Goal: Complete application form

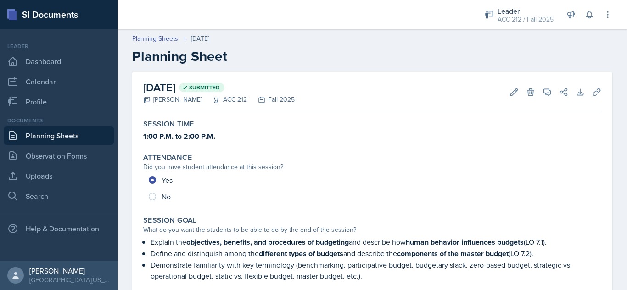
drag, startPoint x: 106, startPoint y: 134, endPoint x: 348, endPoint y: 61, distance: 253.0
click at [348, 61] on h2 "Planning Sheet" at bounding box center [372, 56] width 480 height 17
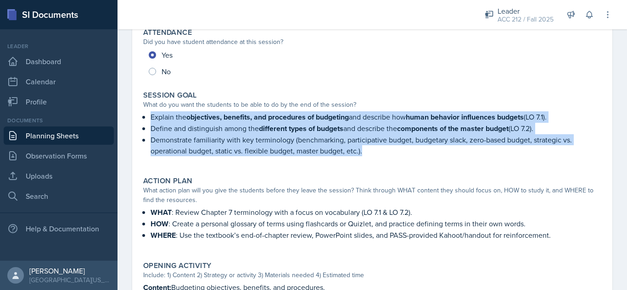
drag, startPoint x: 150, startPoint y: 118, endPoint x: 373, endPoint y: 161, distance: 226.6
click at [373, 161] on div "Explain the objectives, benefits, and procedures of budgeting and describe how …" at bounding box center [372, 138] width 458 height 54
copy ul "Explain the objectives, benefits, and procedures of budgeting and describe how …"
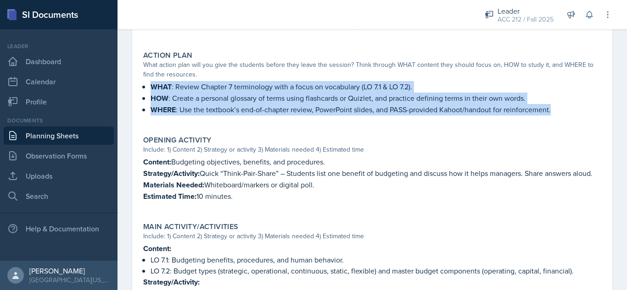
drag, startPoint x: 152, startPoint y: 86, endPoint x: 553, endPoint y: 110, distance: 401.7
click at [553, 110] on ul "WHAT : Review Chapter 7 terminology with a focus on vocabulary (LO 7.1 & LO 7.2…" at bounding box center [375, 98] width 451 height 34
copy ul "WHAT : Review Chapter 7 terminology with a focus on vocabulary (LO 7.1 & LO 7.2…"
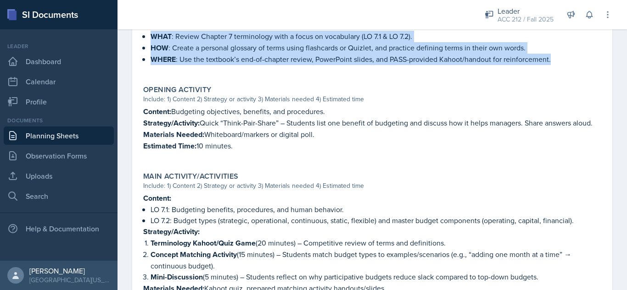
scroll to position [302, 0]
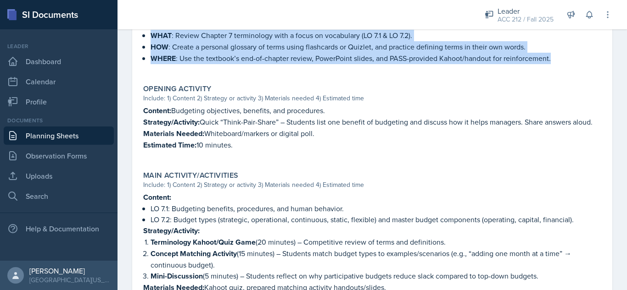
drag, startPoint x: 157, startPoint y: 117, endPoint x: 254, endPoint y: 156, distance: 104.8
click at [254, 156] on div "Opening Activity Include: 1) Content 2) Strategy or activity 3) Materials neede…" at bounding box center [371, 122] width 465 height 83
copy div "Content: Budgeting objectives, benefits, and procedures. Strategy/Activity: Qui…"
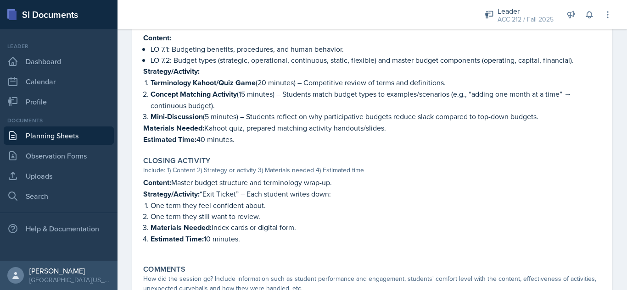
scroll to position [463, 0]
drag, startPoint x: 147, startPoint y: 57, endPoint x: 256, endPoint y: 145, distance: 140.2
click at [256, 145] on div "Content: LO 7.1: Budgeting benefits, procedures, and human behavior. LO 7.2: Bu…" at bounding box center [372, 87] width 458 height 113
copy div "LO 7.1: Budgeting benefits, procedures, and human behavior. LO 7.2: Budget type…"
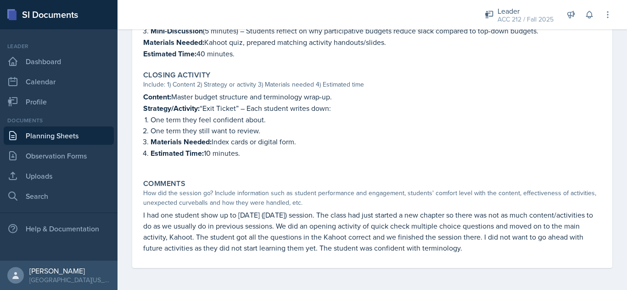
scroll to position [551, 0]
drag, startPoint x: 267, startPoint y: 162, endPoint x: 141, endPoint y: 106, distance: 138.2
click at [141, 106] on div "Closing Activity Include: 1) Content 2) Strategy or activity 3) Materials neede…" at bounding box center [371, 119] width 465 height 105
copy div "Content: Master budget structure and terminology wrap-up. Strategy/Activity: “E…"
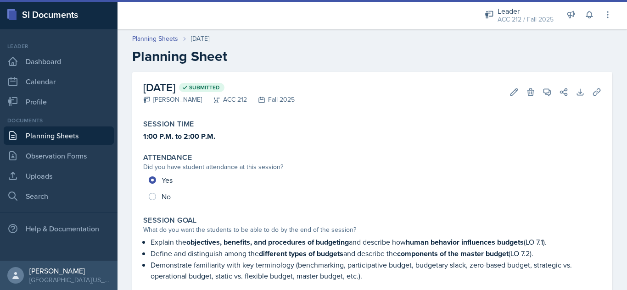
click at [67, 129] on link "Planning Sheets" at bounding box center [59, 136] width 110 height 18
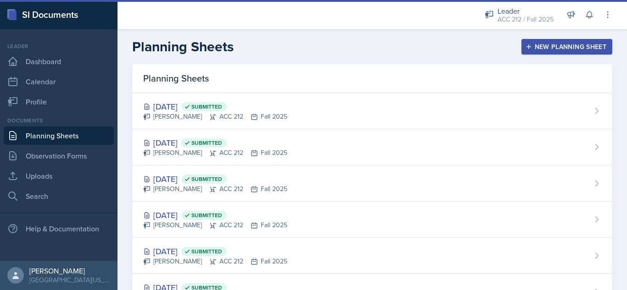
click at [529, 54] on button "New Planning Sheet" at bounding box center [566, 47] width 91 height 16
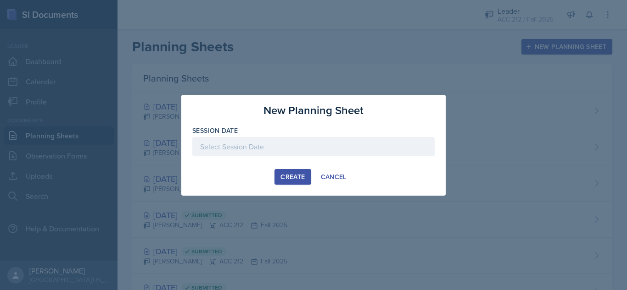
click at [326, 147] on div at bounding box center [313, 146] width 242 height 19
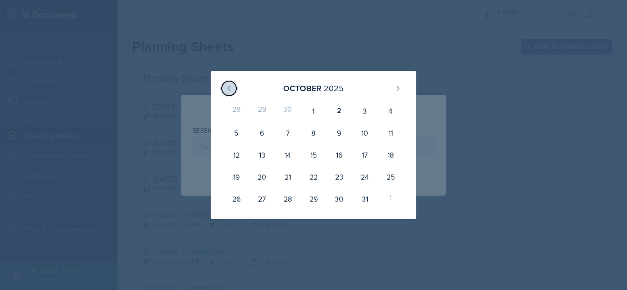
click at [230, 89] on icon at bounding box center [228, 88] width 7 height 7
click at [265, 198] on div "29" at bounding box center [262, 199] width 26 height 22
type input "[DATE]"
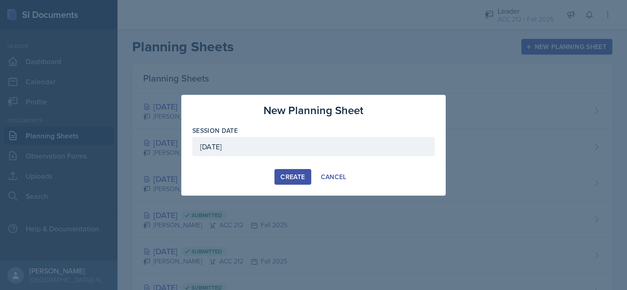
click at [297, 176] on div "Create" at bounding box center [292, 176] width 24 height 7
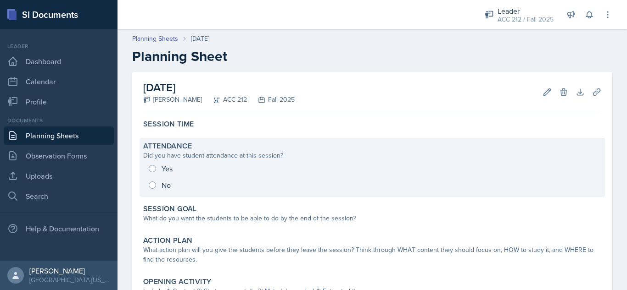
click at [153, 169] on div "Yes No" at bounding box center [372, 177] width 458 height 33
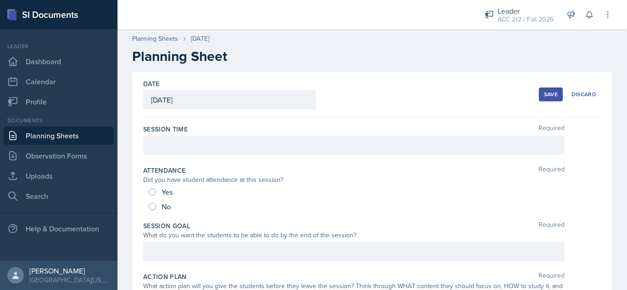
click at [211, 140] on div at bounding box center [353, 145] width 421 height 19
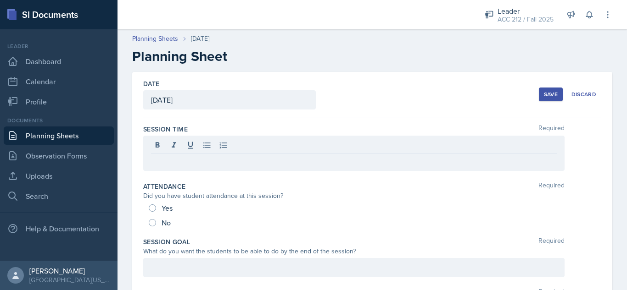
click at [152, 203] on div "Yes" at bounding box center [162, 208] width 26 height 15
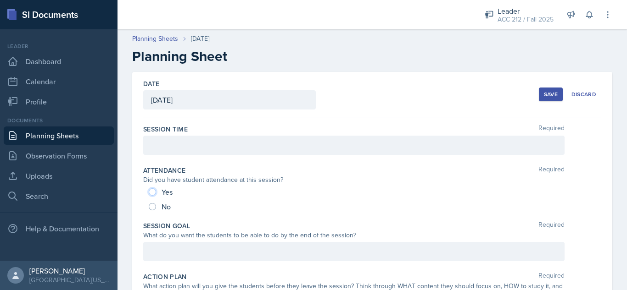
click at [154, 194] on input "Yes" at bounding box center [152, 192] width 7 height 7
radio input "true"
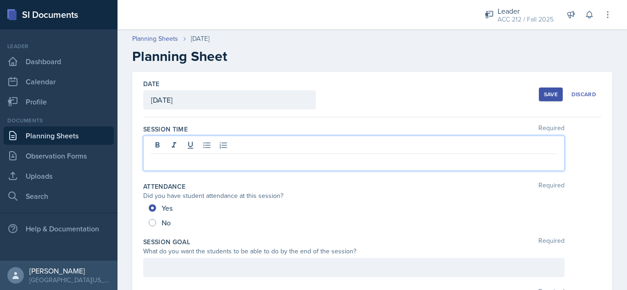
click at [184, 145] on div at bounding box center [353, 153] width 421 height 35
click at [176, 159] on p at bounding box center [354, 161] width 406 height 11
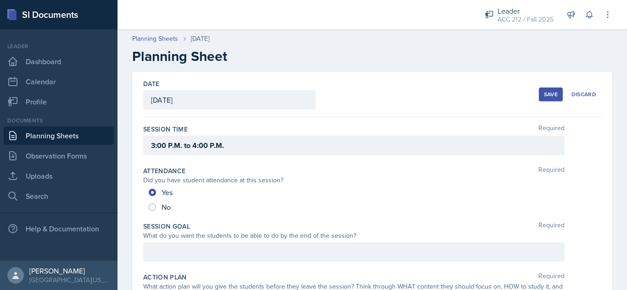
click at [546, 97] on div "Save" at bounding box center [551, 94] width 14 height 7
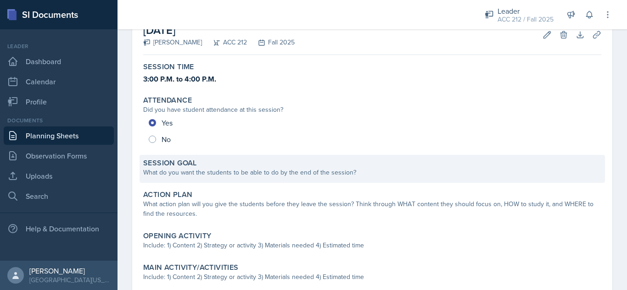
click at [232, 164] on div "Session Goal" at bounding box center [372, 163] width 458 height 9
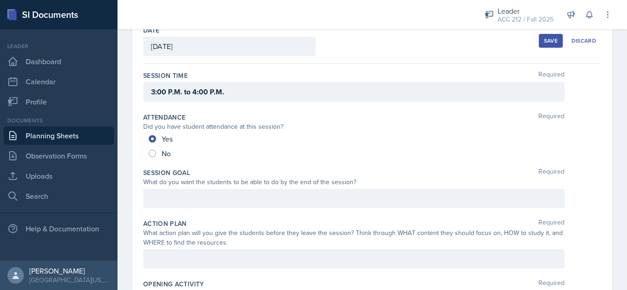
click at [207, 192] on div at bounding box center [353, 198] width 421 height 19
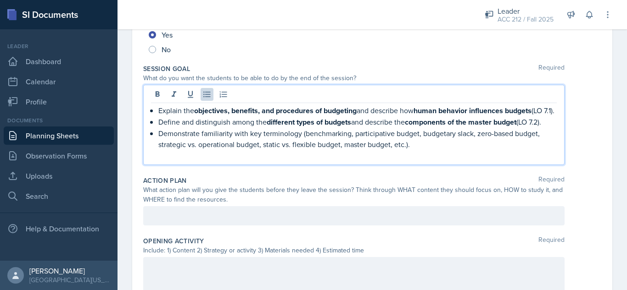
scroll to position [158, 0]
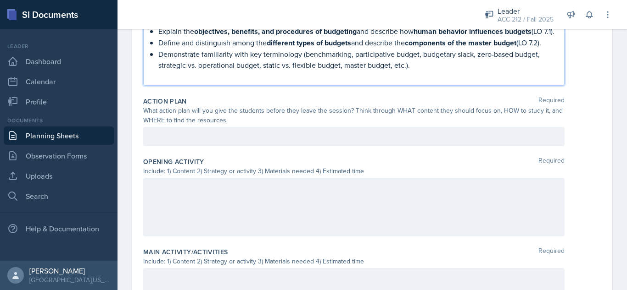
click at [262, 146] on div at bounding box center [353, 136] width 421 height 19
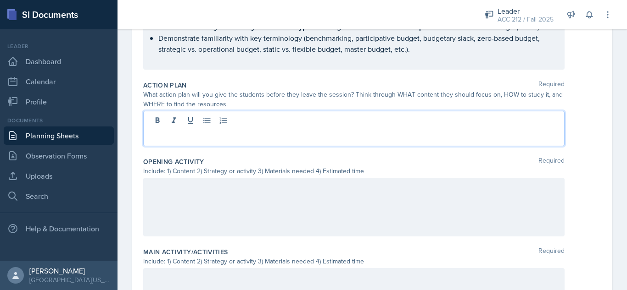
scroll to position [237, 0]
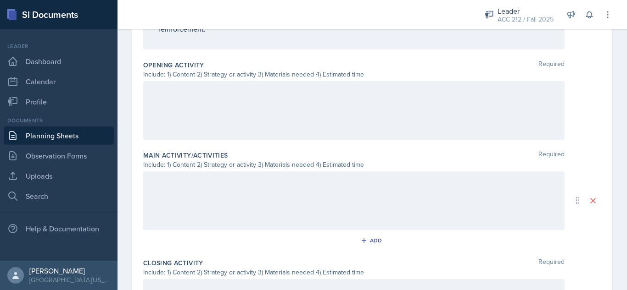
click at [249, 140] on div at bounding box center [353, 110] width 421 height 59
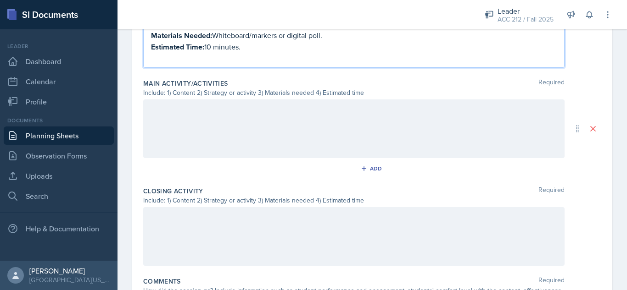
scroll to position [470, 0]
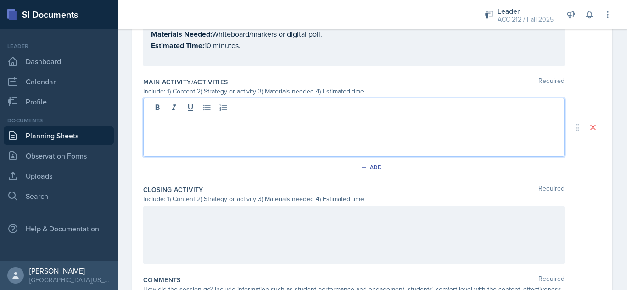
click at [243, 135] on div at bounding box center [353, 127] width 421 height 59
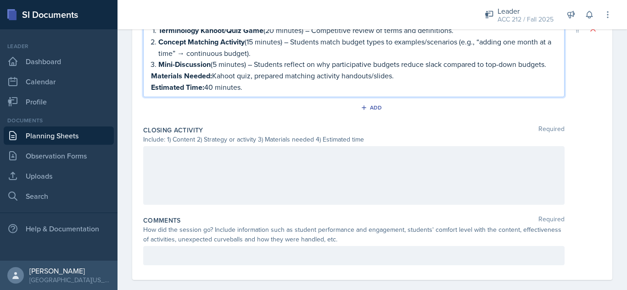
click at [264, 161] on p at bounding box center [354, 155] width 406 height 11
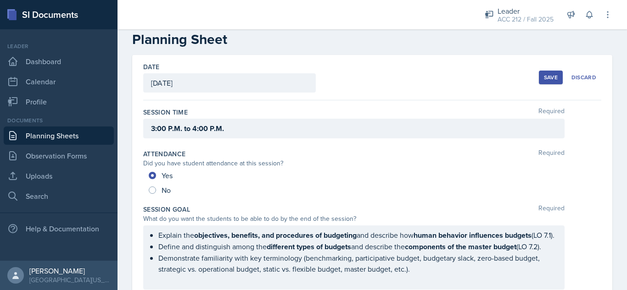
scroll to position [17, 0]
click at [542, 73] on button "Save" at bounding box center [551, 78] width 24 height 14
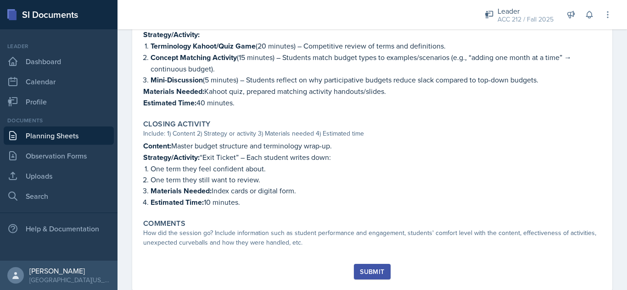
scroll to position [521, 0]
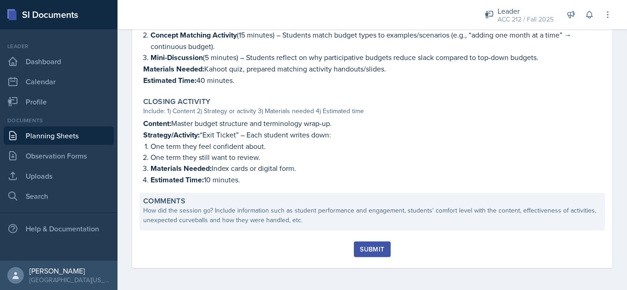
click at [392, 216] on div "How did the session go? Include information such as student performance and eng…" at bounding box center [372, 215] width 458 height 19
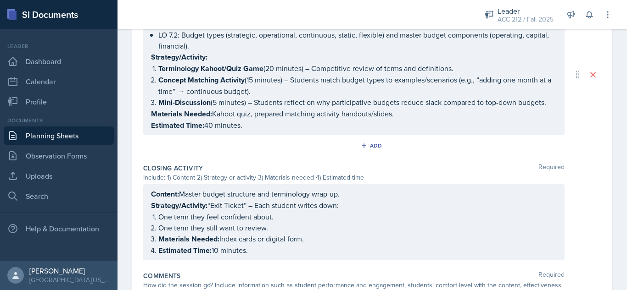
scroll to position [628, 0]
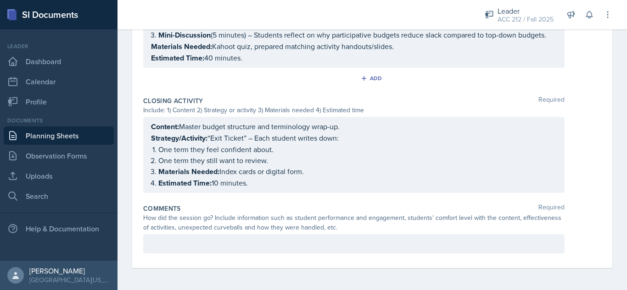
click at [370, 232] on div "How did the session go? Include information such as student performance and eng…" at bounding box center [353, 222] width 421 height 19
click at [364, 238] on div at bounding box center [353, 243] width 421 height 19
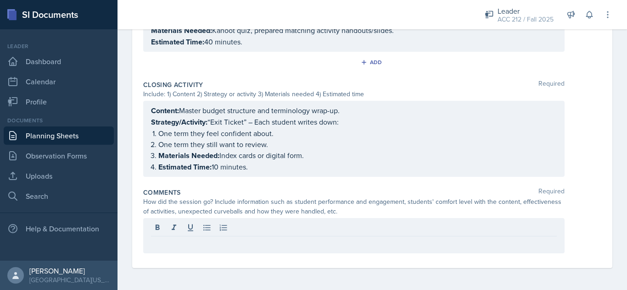
click at [323, 202] on div "How did the session go? Include information such as student performance and eng…" at bounding box center [353, 206] width 421 height 19
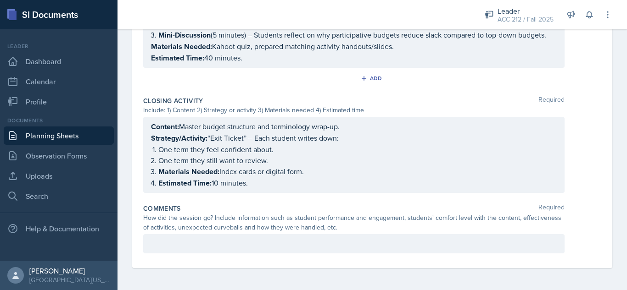
scroll to position [628, 0]
click at [403, 235] on div at bounding box center [353, 243] width 421 height 19
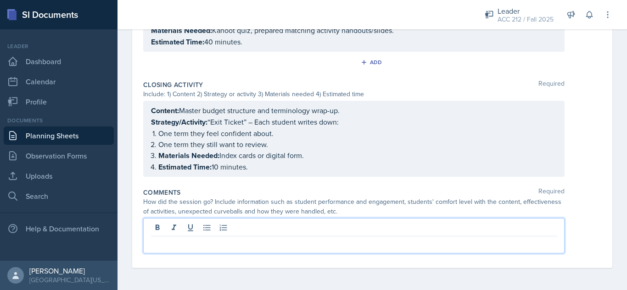
scroll to position [644, 0]
click at [352, 239] on p at bounding box center [354, 244] width 406 height 11
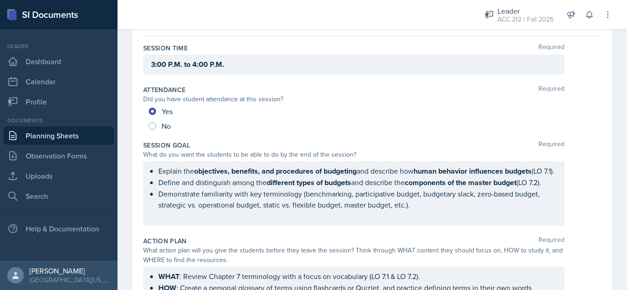
scroll to position [0, 0]
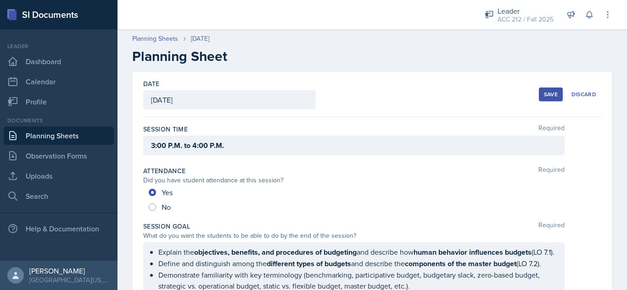
click at [544, 95] on div "Save" at bounding box center [551, 94] width 14 height 7
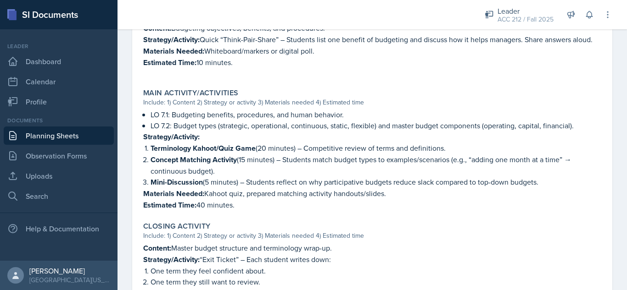
scroll to position [532, 0]
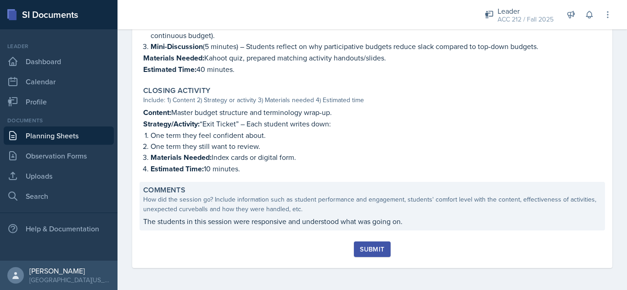
click at [423, 214] on div "Comments How did the session go? Include information such as student performanc…" at bounding box center [371, 206] width 465 height 49
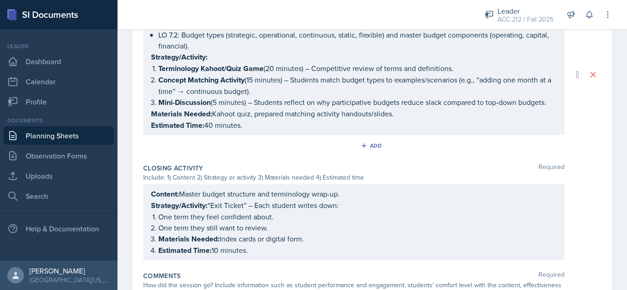
scroll to position [628, 0]
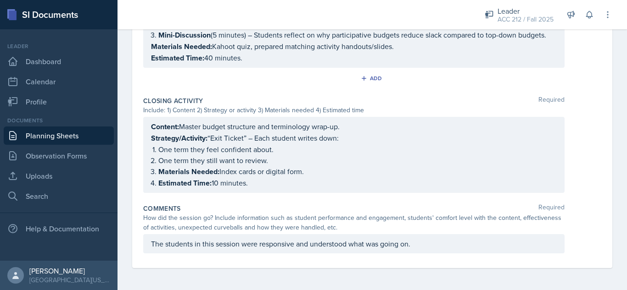
click at [442, 250] on div "The students in this session were responsive and understood what was going on." at bounding box center [353, 243] width 421 height 19
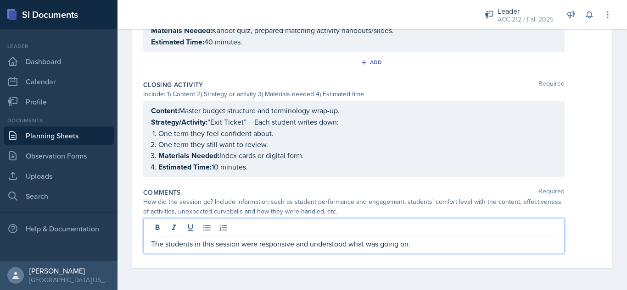
scroll to position [644, 0]
click at [433, 242] on p "The students in this session were responsive and understood what was going on." at bounding box center [354, 244] width 406 height 11
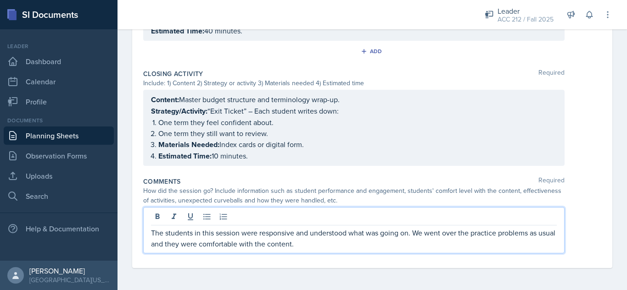
click at [378, 250] on p "The students in this session were responsive and understood what was going on. …" at bounding box center [354, 239] width 406 height 22
click at [355, 245] on p "The students in this session were responsive and understood what was going on. …" at bounding box center [354, 239] width 406 height 22
click at [395, 181] on div "Comments Required" at bounding box center [372, 181] width 458 height 9
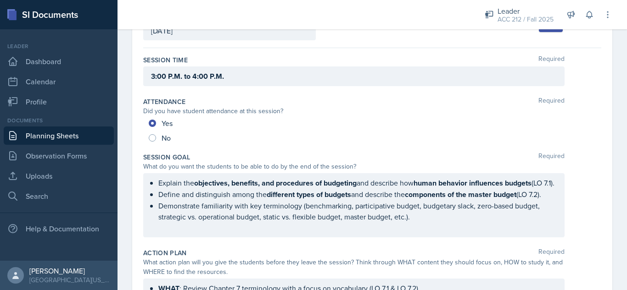
scroll to position [11, 0]
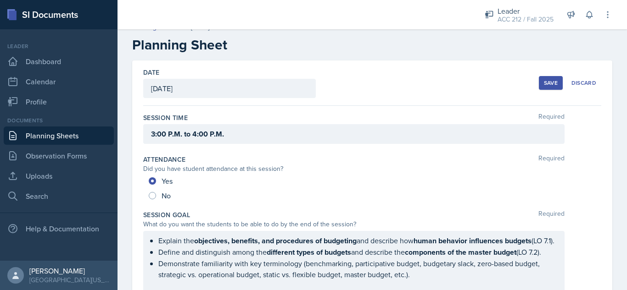
click at [542, 76] on button "Save" at bounding box center [551, 83] width 24 height 14
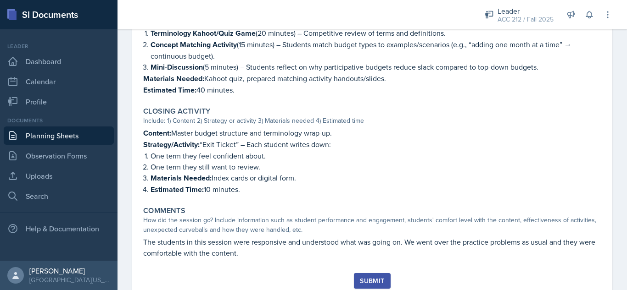
scroll to position [543, 0]
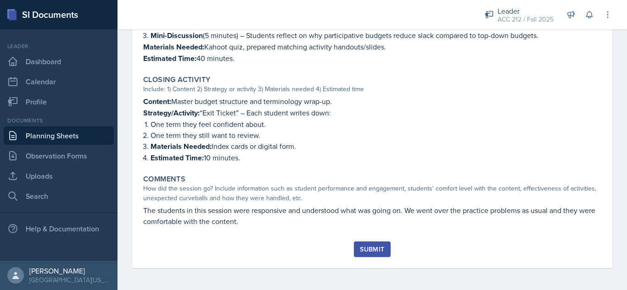
click at [372, 252] on div "Submit" at bounding box center [372, 249] width 24 height 7
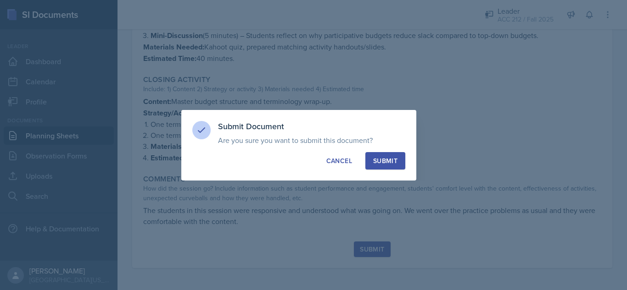
click at [385, 163] on div "Submit" at bounding box center [385, 160] width 24 height 9
radio input "true"
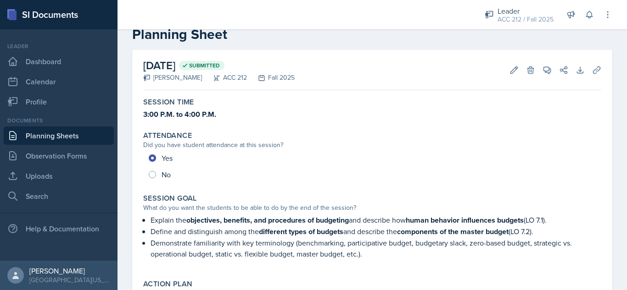
scroll to position [0, 0]
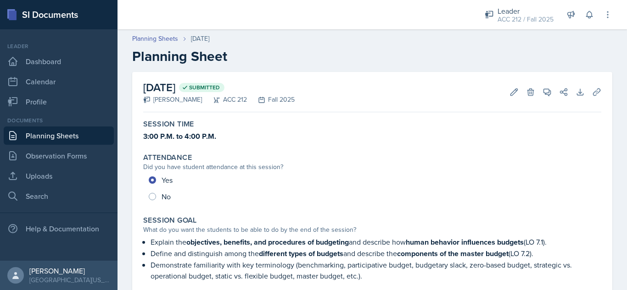
click at [87, 130] on link "Planning Sheets" at bounding box center [59, 136] width 110 height 18
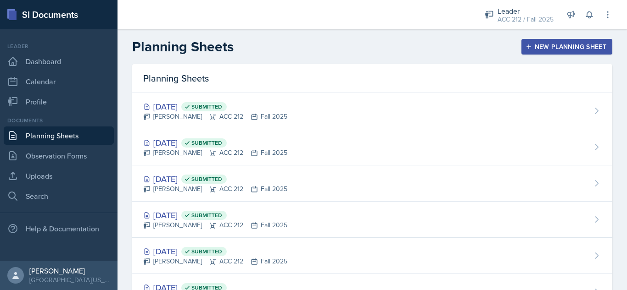
click at [553, 41] on button "New Planning Sheet" at bounding box center [566, 47] width 91 height 16
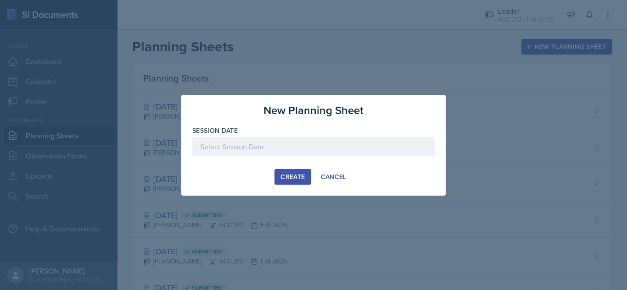
click at [345, 145] on div at bounding box center [313, 146] width 242 height 19
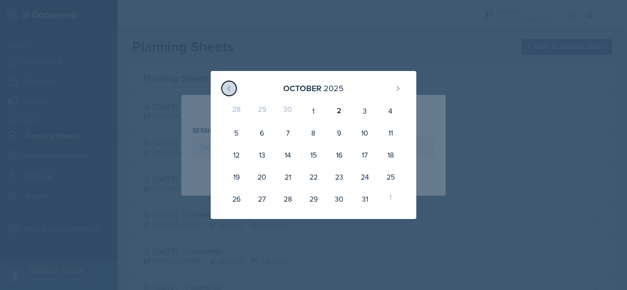
click at [230, 92] on icon at bounding box center [228, 88] width 7 height 7
click at [292, 199] on div "30" at bounding box center [288, 199] width 26 height 22
type input "[DATE]"
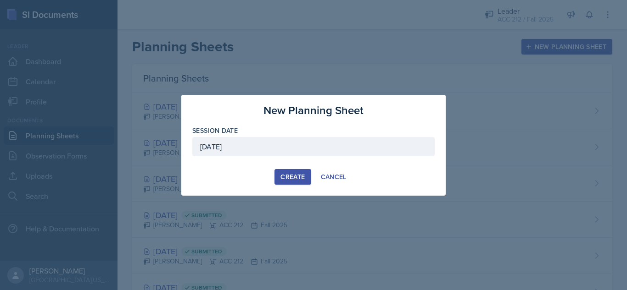
click at [294, 180] on div "Create" at bounding box center [292, 176] width 24 height 7
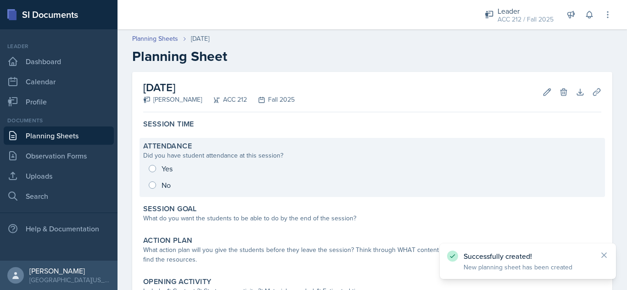
click at [152, 167] on div "Yes No" at bounding box center [372, 177] width 458 height 33
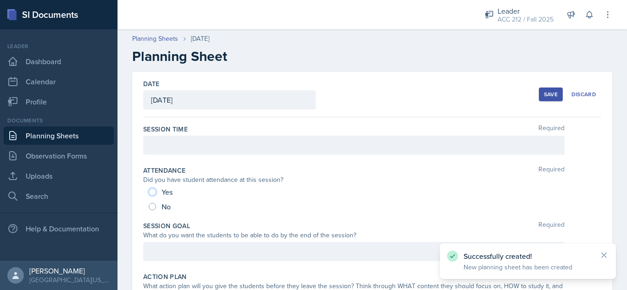
click at [154, 191] on input "Yes" at bounding box center [152, 192] width 7 height 7
radio input "true"
click at [173, 146] on div at bounding box center [353, 145] width 421 height 19
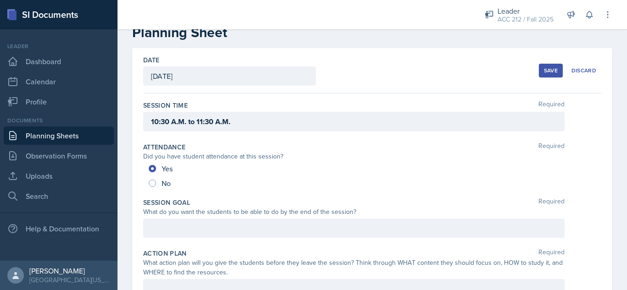
scroll to position [24, 0]
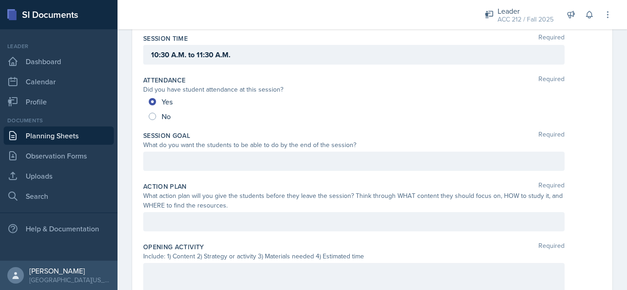
click at [279, 154] on div at bounding box center [353, 161] width 421 height 19
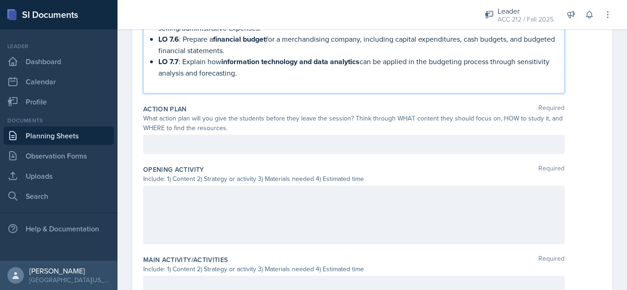
scroll to position [263, 0]
click at [250, 147] on p at bounding box center [354, 144] width 406 height 11
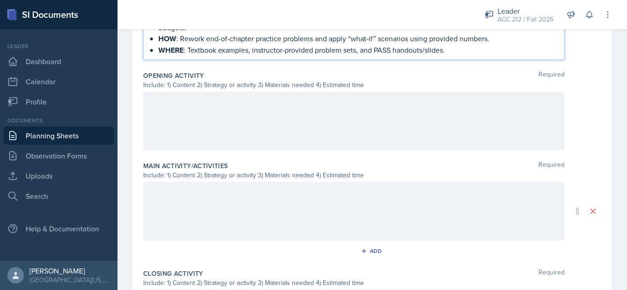
click at [306, 129] on div at bounding box center [353, 121] width 421 height 59
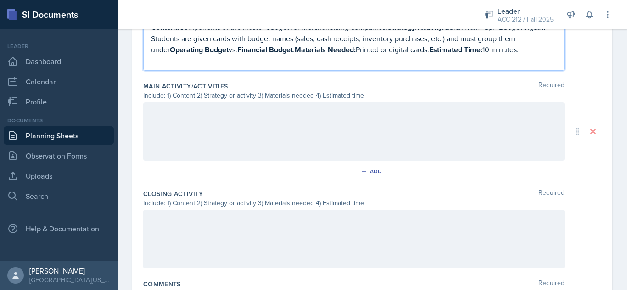
scroll to position [488, 0]
click at [370, 174] on div "Add" at bounding box center [372, 170] width 20 height 7
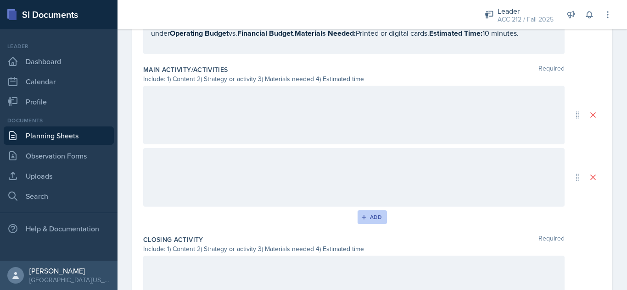
scroll to position [472, 0]
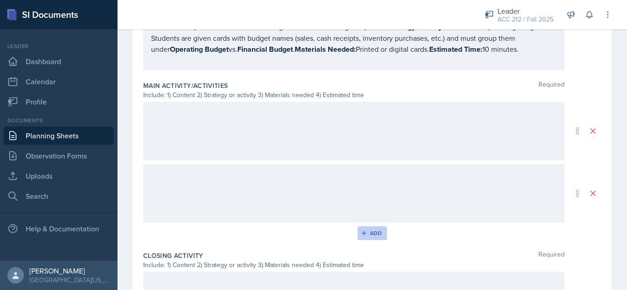
click at [361, 231] on icon "button" at bounding box center [364, 233] width 6 height 6
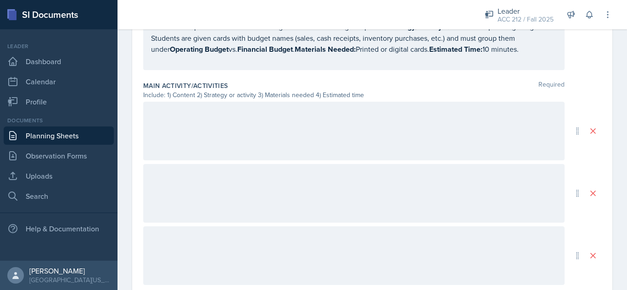
click at [292, 143] on div at bounding box center [353, 131] width 421 height 59
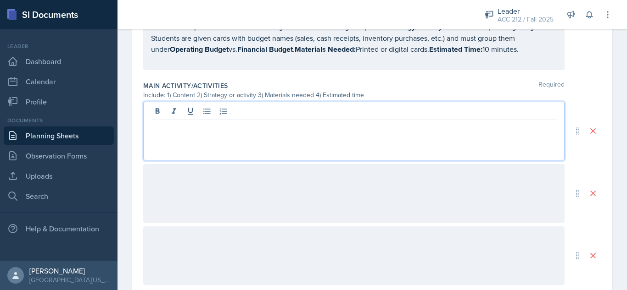
scroll to position [488, 0]
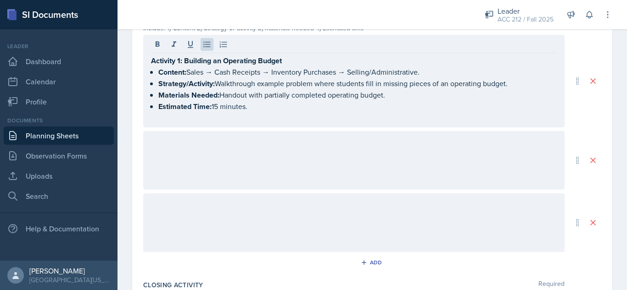
click at [294, 152] on div at bounding box center [353, 160] width 421 height 59
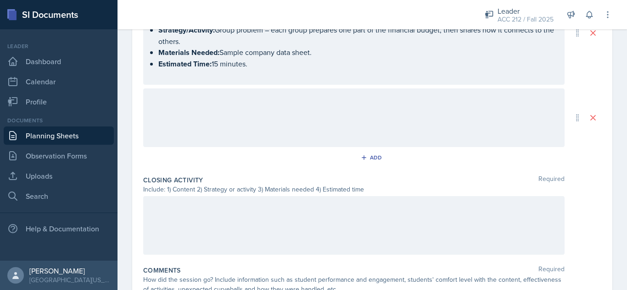
click at [291, 109] on div at bounding box center [353, 118] width 421 height 59
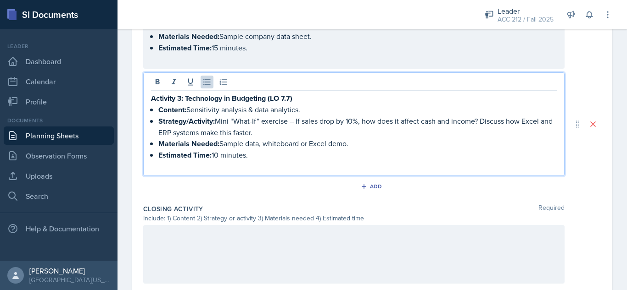
click at [297, 147] on p "Materials Needed: Sample data, whiteboard or Excel demo." at bounding box center [357, 143] width 398 height 11
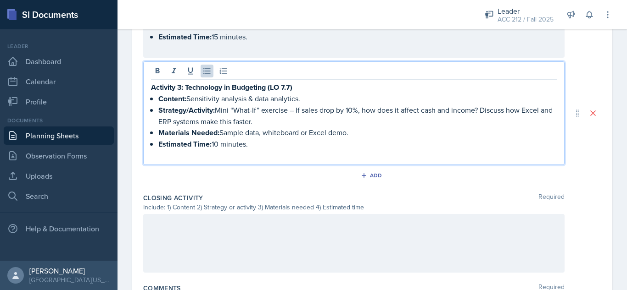
scroll to position [764, 0]
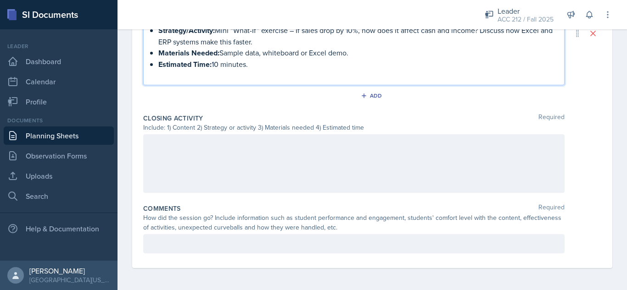
click at [351, 170] on div at bounding box center [353, 163] width 421 height 59
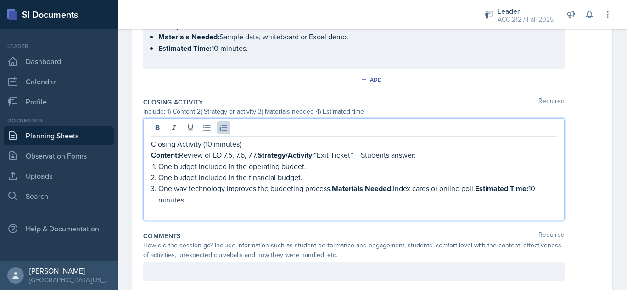
click at [256, 157] on p "Content: Review of LO 7.5, 7.6, 7.7. Strategy/Activity: “Exit Ticket” – Student…" at bounding box center [354, 155] width 406 height 11
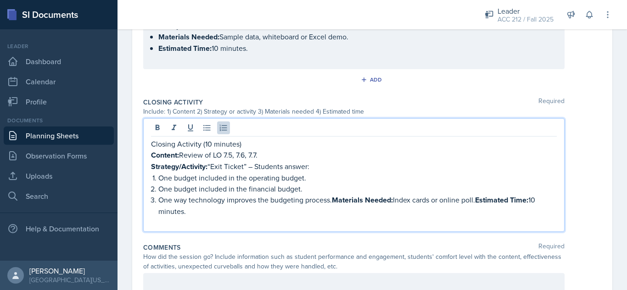
click at [334, 204] on strong "Materials Needed:" at bounding box center [362, 200] width 61 height 11
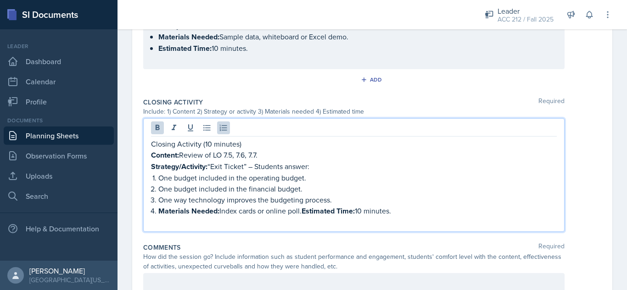
click at [304, 213] on p "Materials Needed: Index cards or online poll. Estimated Time: 10 minutes." at bounding box center [357, 211] width 398 height 11
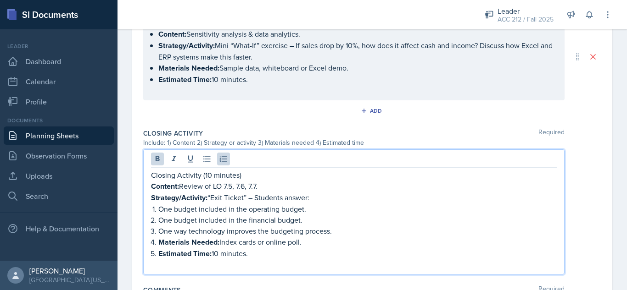
scroll to position [735, 0]
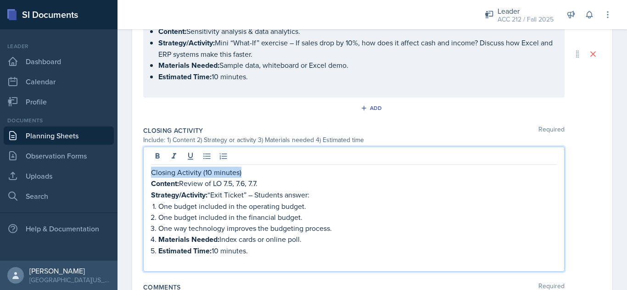
drag, startPoint x: 229, startPoint y: 173, endPoint x: 150, endPoint y: 172, distance: 78.9
click at [150, 172] on div "Closing Activity (10 minutes) Content: Review of LO 7.5, 7.6, 7.7. Strategy/Act…" at bounding box center [353, 209] width 421 height 125
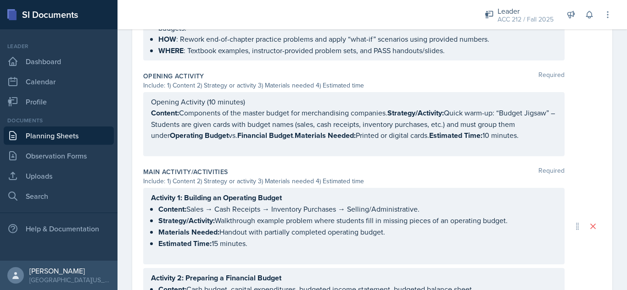
scroll to position [402, 0]
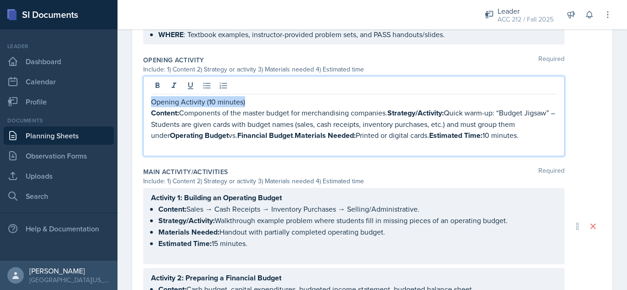
drag, startPoint x: 248, startPoint y: 105, endPoint x: 150, endPoint y: 102, distance: 97.7
click at [150, 102] on div "Opening Activity (10 minutes) Content: Components of the master budget for merc…" at bounding box center [353, 116] width 421 height 80
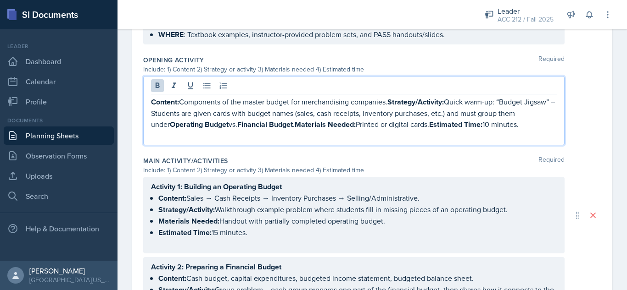
click at [396, 103] on strong "Strategy/Activity:" at bounding box center [415, 102] width 56 height 11
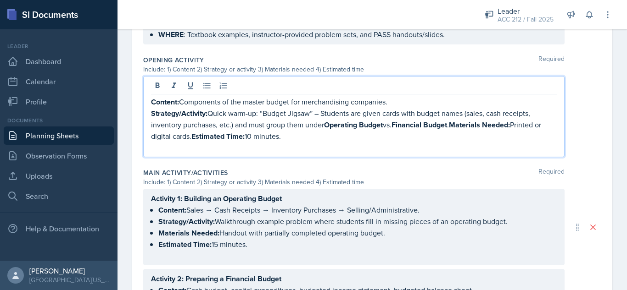
click at [324, 126] on p "Strategy/Activity: Quick warm-up: “Budget Jigsaw” – Students are given cards wi…" at bounding box center [354, 125] width 406 height 34
click at [459, 124] on strong "Materials Needed:" at bounding box center [479, 125] width 61 height 11
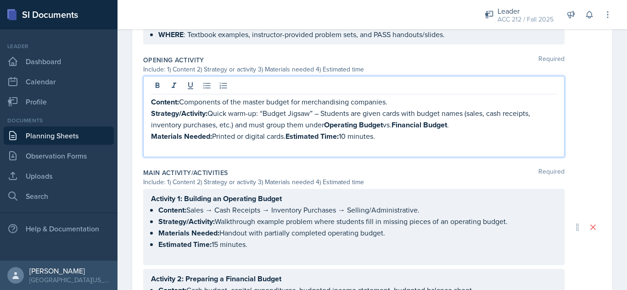
click at [287, 137] on p "Materials Needed: Printed or digital cards. Estimated Time: 10 minutes." at bounding box center [354, 136] width 406 height 11
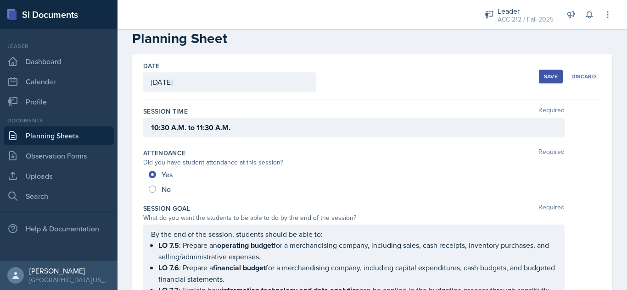
scroll to position [17, 0]
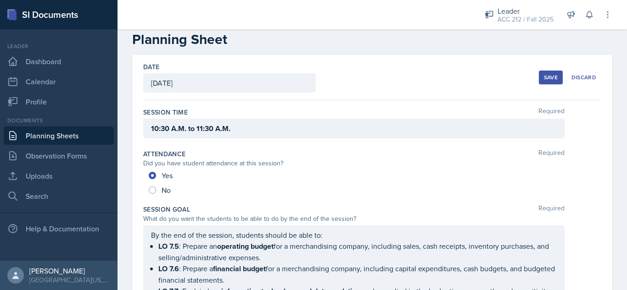
click at [539, 83] on button "Save" at bounding box center [551, 78] width 24 height 14
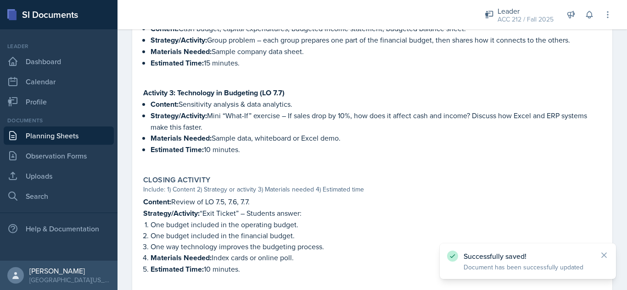
scroll to position [704, 0]
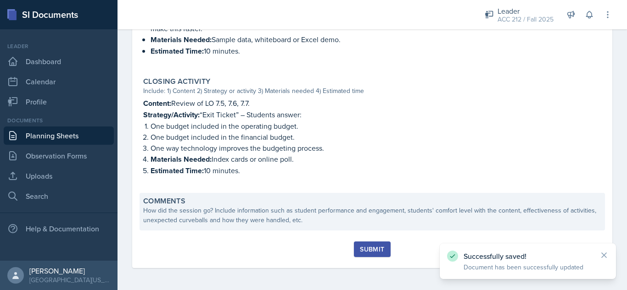
click at [278, 218] on div "How did the session go? Include information such as student performance and eng…" at bounding box center [372, 215] width 458 height 19
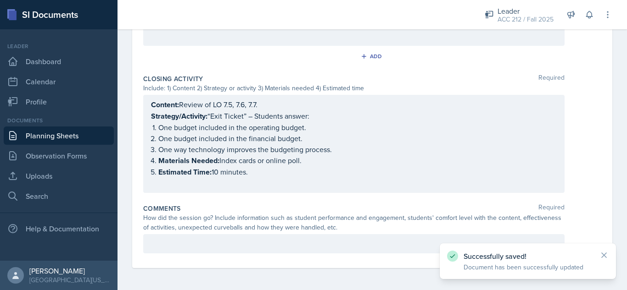
click at [242, 245] on p at bounding box center [354, 244] width 406 height 11
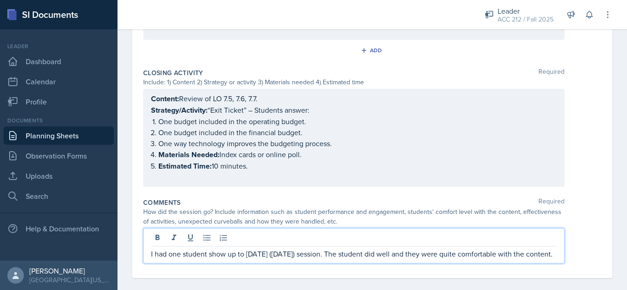
scroll to position [827, 0]
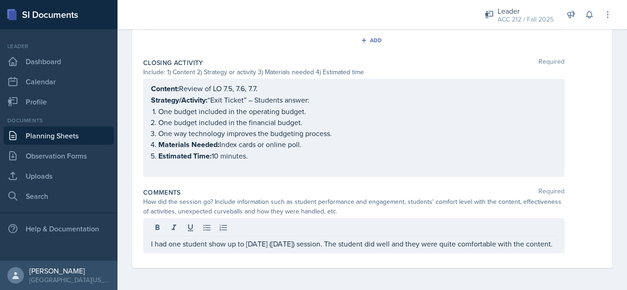
click at [290, 250] on div "I had one student show up to [DATE] ([DATE]) session. The student did well and …" at bounding box center [353, 235] width 421 height 35
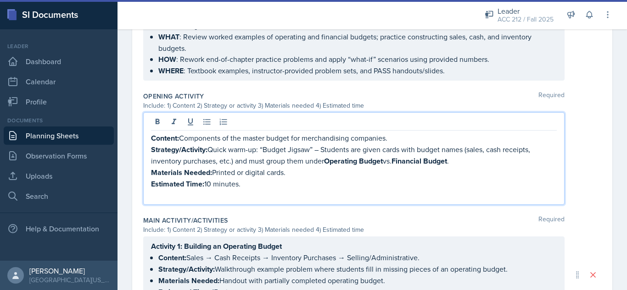
scroll to position [382, 0]
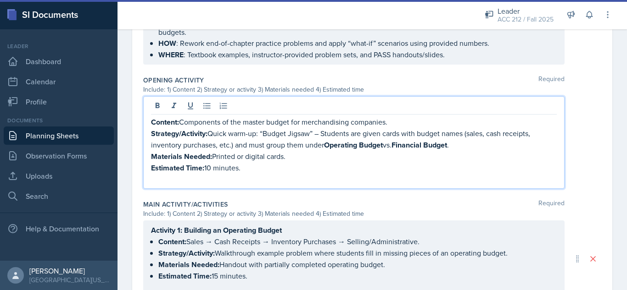
click at [335, 151] on p "Materials Needed: Printed or digital cards." at bounding box center [354, 156] width 406 height 11
click at [327, 149] on strong "Operating Budget" at bounding box center [353, 145] width 59 height 11
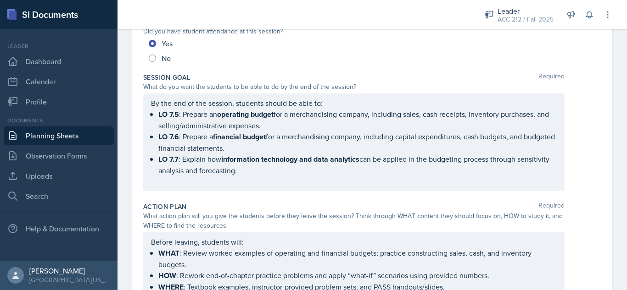
scroll to position [0, 0]
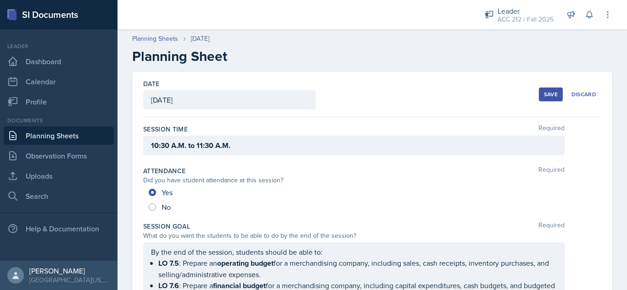
click at [539, 93] on button "Save" at bounding box center [551, 95] width 24 height 14
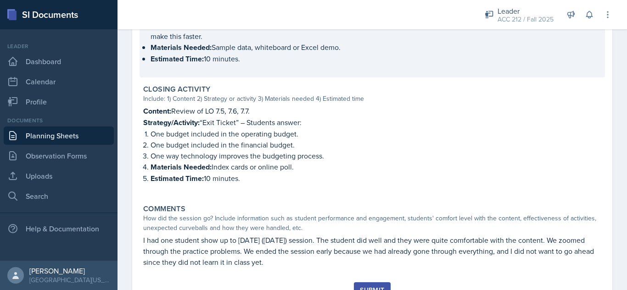
scroll to position [737, 0]
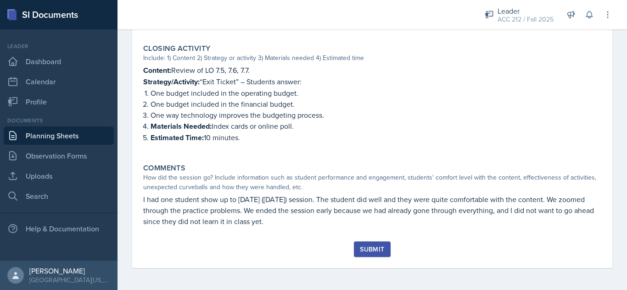
click at [367, 252] on div "Submit" at bounding box center [372, 249] width 24 height 7
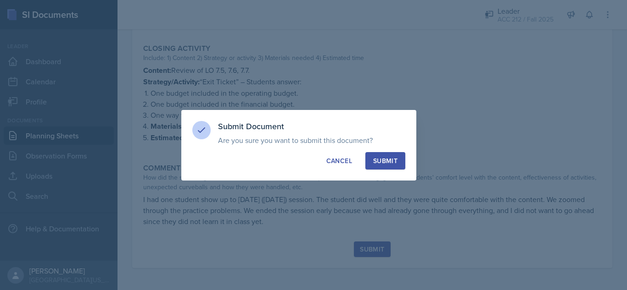
click at [393, 162] on div "Submit" at bounding box center [385, 160] width 24 height 9
radio input "true"
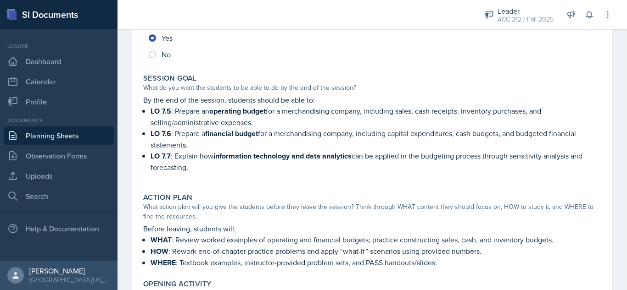
scroll to position [146, 0]
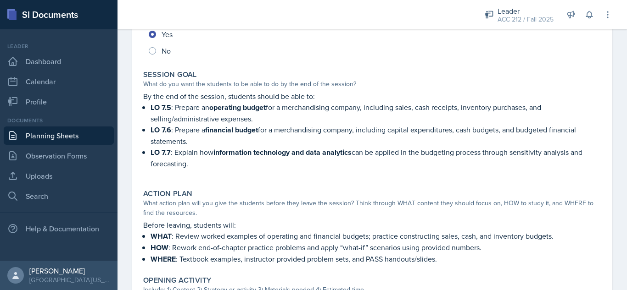
drag, startPoint x: 144, startPoint y: 98, endPoint x: 202, endPoint y: 160, distance: 85.4
click at [202, 160] on div "By the end of the session, students should be able to: LO 7.5 : Prepare an oper…" at bounding box center [372, 135] width 458 height 88
copy div "By the end of the session, students should be able to: LO 7.5 : Prepare an oper…"
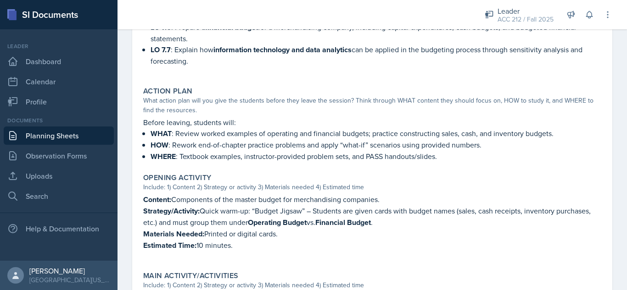
scroll to position [250, 0]
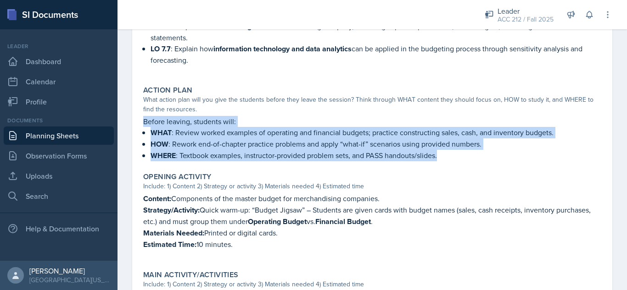
drag, startPoint x: 447, startPoint y: 161, endPoint x: 142, endPoint y: 125, distance: 307.7
click at [142, 125] on div "Action Plan What action plan will you give the students before they leave the s…" at bounding box center [371, 123] width 465 height 83
copy div "Before leaving, students will: WHAT : Review worked examples of operating and f…"
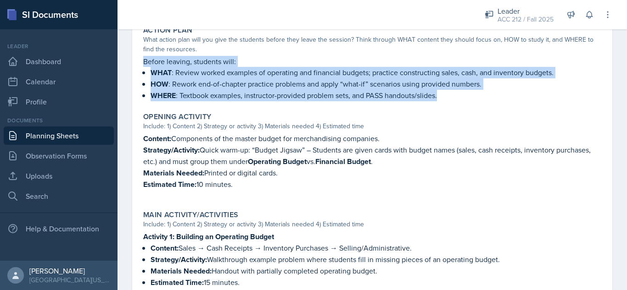
drag, startPoint x: 249, startPoint y: 185, endPoint x: 138, endPoint y: 139, distance: 120.1
click at [138, 138] on div "[DATE] Submitted [PERSON_NAME] ACC 212 Fall 2025 Edit Delete View Comments Comm…" at bounding box center [372, 215] width 480 height 907
copy div "Content: Components of the master budget for merchandising companies. Strategy/…"
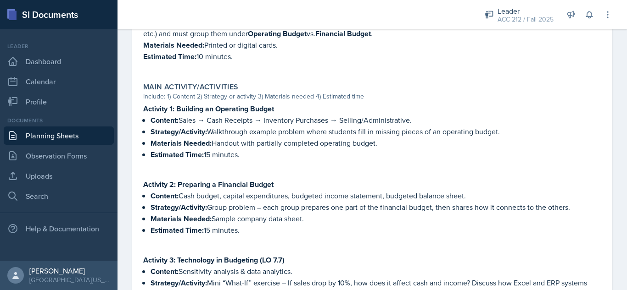
scroll to position [438, 0]
drag, startPoint x: 267, startPoint y: 154, endPoint x: 141, endPoint y: 106, distance: 134.5
click at [141, 106] on div "Main Activity/Activities Include: 1) Content 2) Strategy or activity 3) Materia…" at bounding box center [371, 206] width 465 height 257
copy div "Activity 1: Building an Operating Budget Content: Sales → Cash Receipts → Inven…"
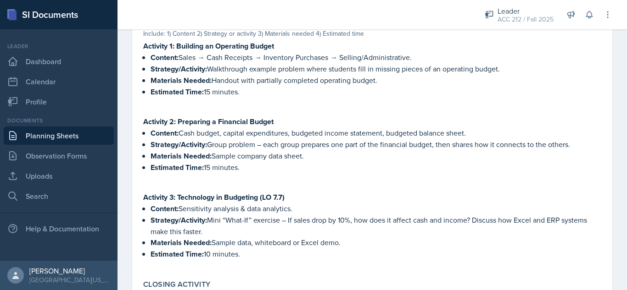
scroll to position [501, 0]
drag, startPoint x: 253, startPoint y: 169, endPoint x: 145, endPoint y: 124, distance: 117.2
click at [145, 124] on div "Activity 2: Preparing a Financial Budget Content: Cash budget, capital expendit…" at bounding box center [372, 149] width 458 height 67
copy div "Activity 2: Preparing a Financial Budget Content: Cash budget, capital expendit…"
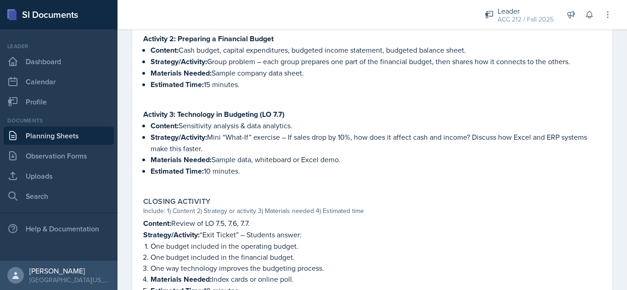
scroll to position [605, 0]
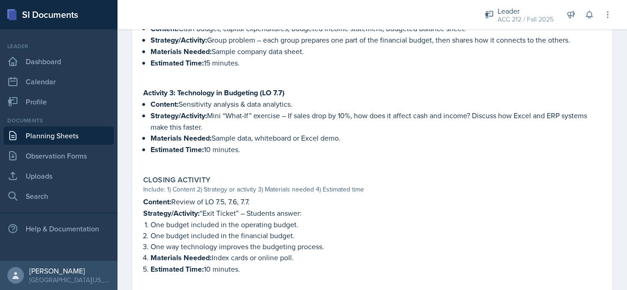
drag, startPoint x: 266, startPoint y: 152, endPoint x: 137, endPoint y: 92, distance: 142.0
copy div "Activity 3: Technology in Budgeting (LO 7.7) Content: Sensitivity analysis & da…"
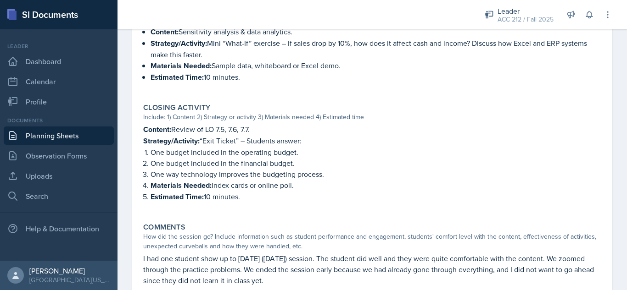
scroll to position [679, 0]
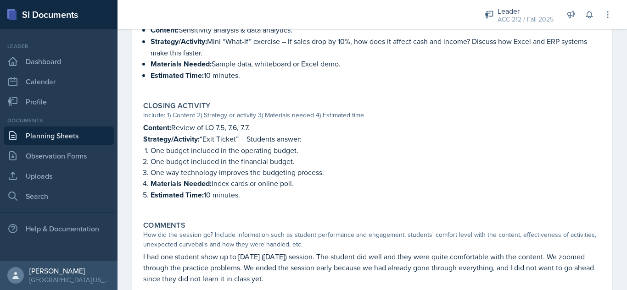
drag, startPoint x: 262, startPoint y: 196, endPoint x: 142, endPoint y: 128, distance: 138.5
click at [142, 128] on div "Closing Activity Include: 1) Content 2) Strategy or activity 3) Materials neede…" at bounding box center [371, 156] width 465 height 116
copy div "Content: Review of LO 7.5, 7.6, 7.7. Strategy/Activity: “Exit Ticket” – Student…"
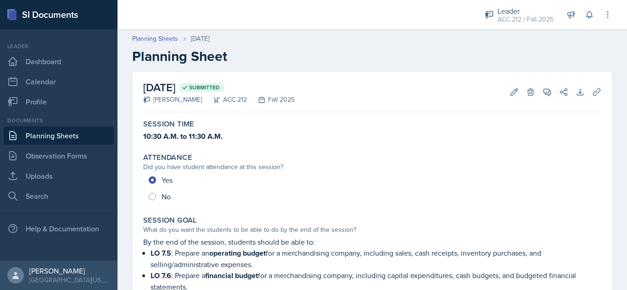
click at [38, 136] on link "Planning Sheets" at bounding box center [59, 136] width 110 height 18
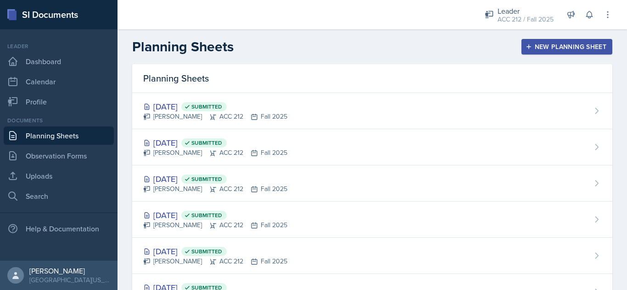
click at [544, 46] on div "New Planning Sheet" at bounding box center [566, 46] width 79 height 7
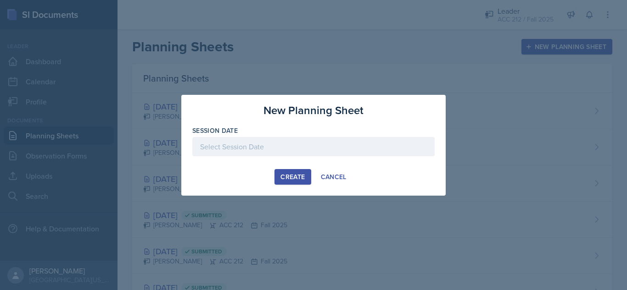
click at [362, 145] on div at bounding box center [313, 146] width 242 height 19
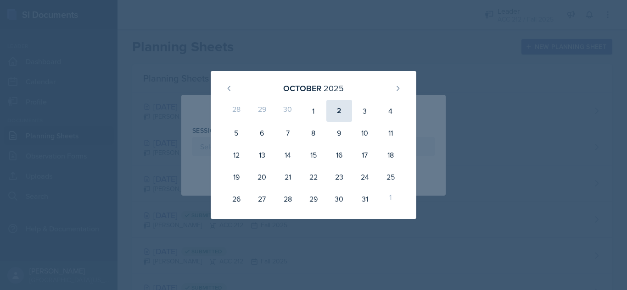
click at [339, 111] on div "2" at bounding box center [339, 111] width 26 height 22
type input "October 2nd, 2025"
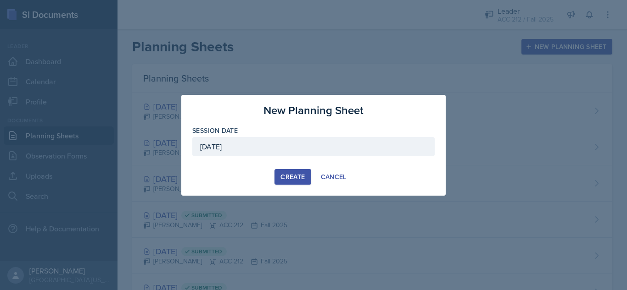
click at [290, 176] on div "Create" at bounding box center [292, 176] width 24 height 7
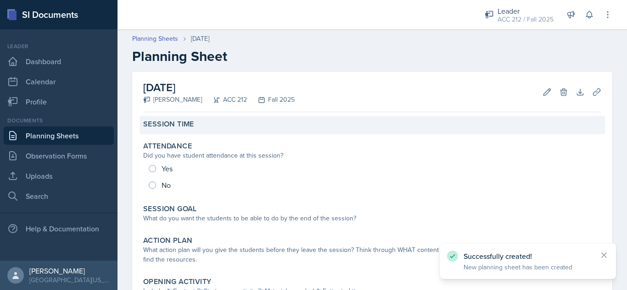
click at [225, 131] on div "Session Time" at bounding box center [371, 125] width 465 height 18
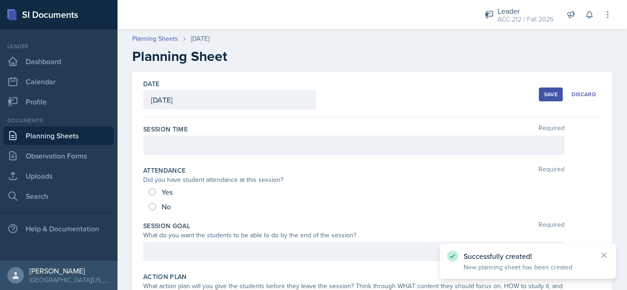
click at [198, 148] on div at bounding box center [353, 145] width 421 height 19
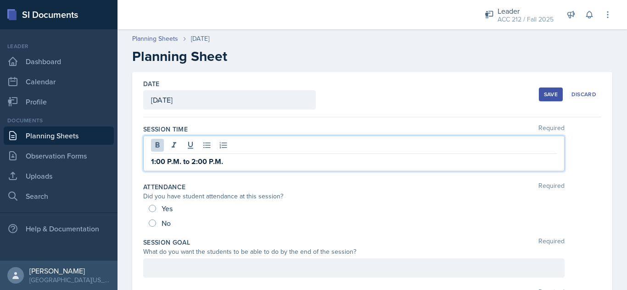
click at [225, 132] on div "Session Time Required" at bounding box center [372, 129] width 458 height 9
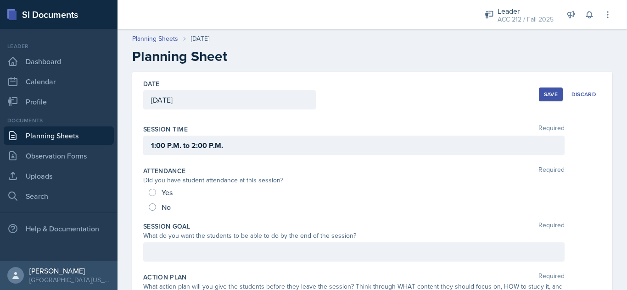
click at [153, 187] on div "Yes" at bounding box center [162, 192] width 26 height 15
click at [156, 192] on div "Yes" at bounding box center [162, 192] width 26 height 15
click at [150, 192] on input "Yes" at bounding box center [152, 192] width 7 height 7
radio input "true"
click at [545, 92] on div "Save" at bounding box center [551, 94] width 14 height 7
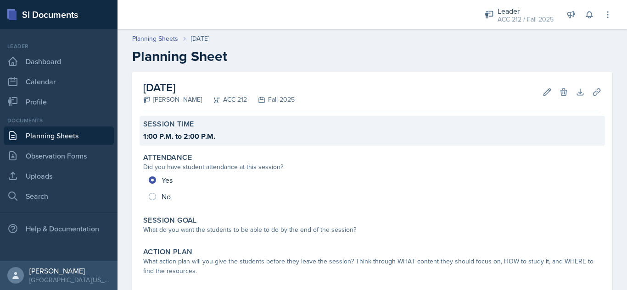
scroll to position [103, 0]
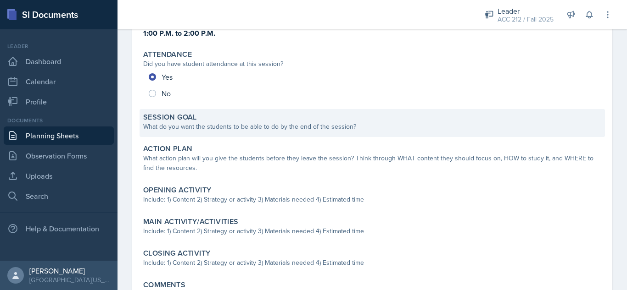
click at [277, 134] on div "Session Goal What do you want the students to be able to do by the end of the s…" at bounding box center [371, 123] width 465 height 28
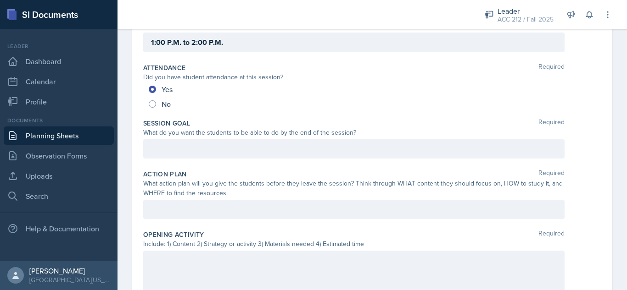
click at [297, 151] on div at bounding box center [353, 148] width 421 height 19
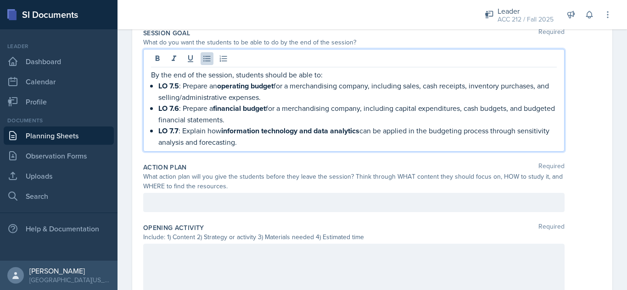
click at [301, 197] on p at bounding box center [354, 202] width 406 height 11
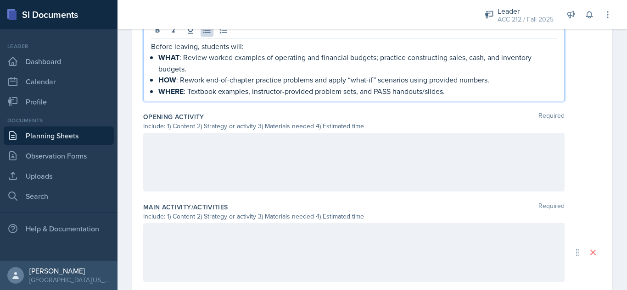
scroll to position [352, 0]
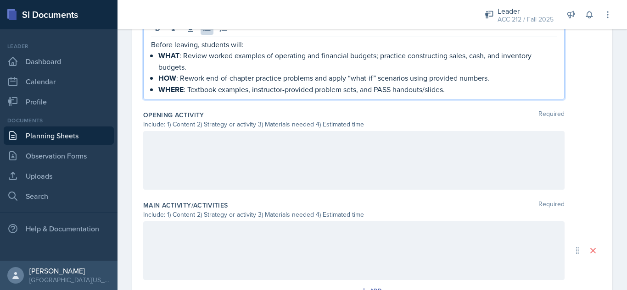
click at [254, 159] on div at bounding box center [353, 160] width 421 height 59
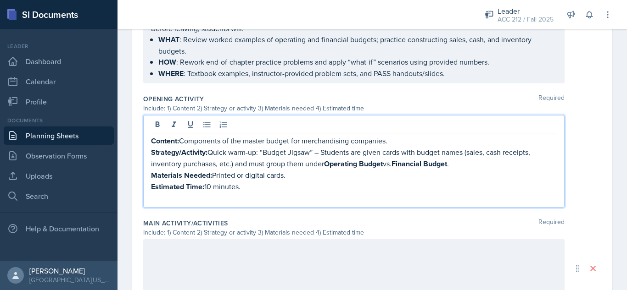
scroll to position [362, 0]
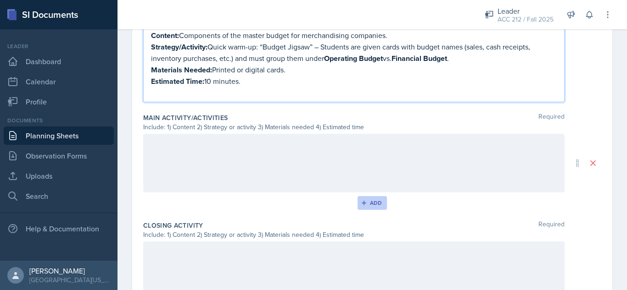
click at [369, 201] on div "Add" at bounding box center [372, 203] width 20 height 7
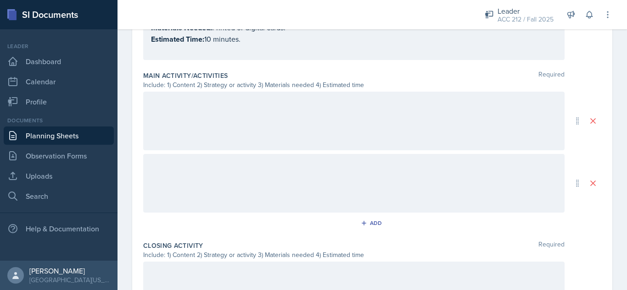
scroll to position [484, 0]
click at [361, 220] on icon "button" at bounding box center [364, 222] width 6 height 6
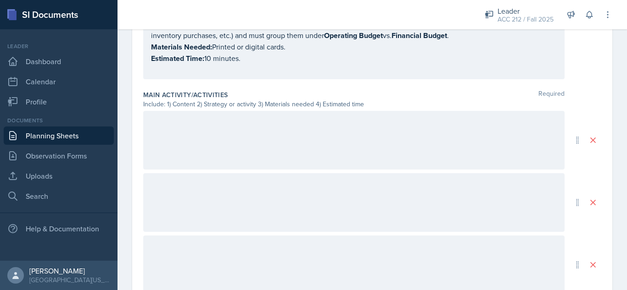
scroll to position [464, 0]
click at [328, 140] on div at bounding box center [353, 140] width 421 height 59
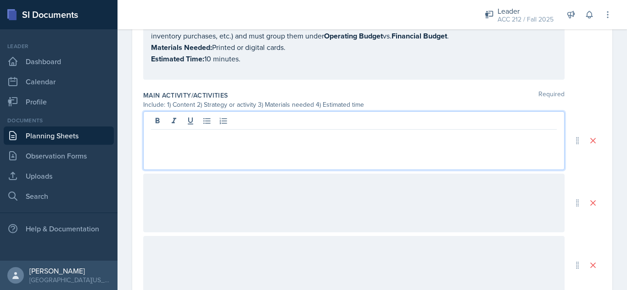
scroll to position [480, 0]
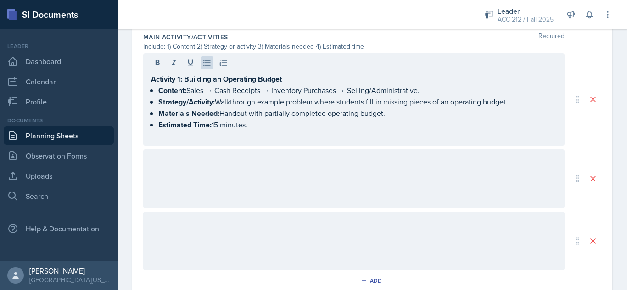
click at [278, 167] on div at bounding box center [353, 179] width 421 height 59
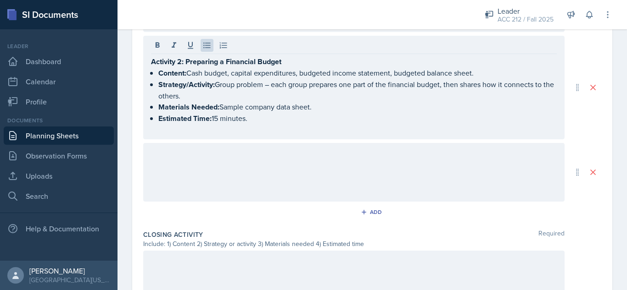
click at [282, 176] on div at bounding box center [353, 172] width 421 height 59
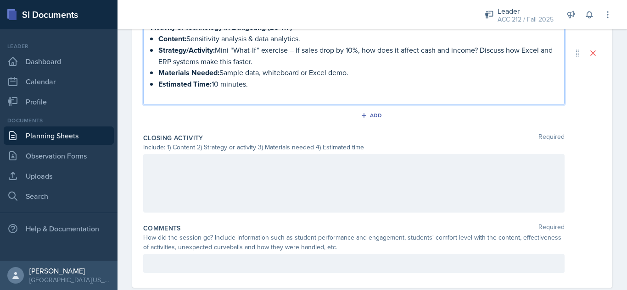
scroll to position [746, 0]
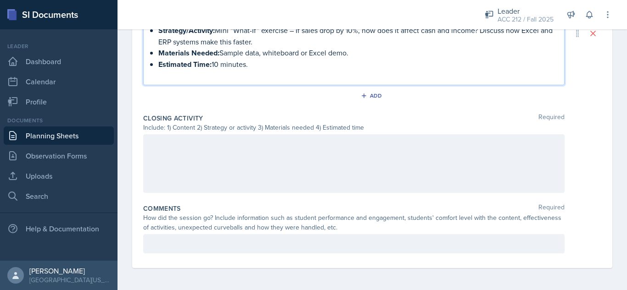
click at [314, 165] on div at bounding box center [353, 163] width 421 height 59
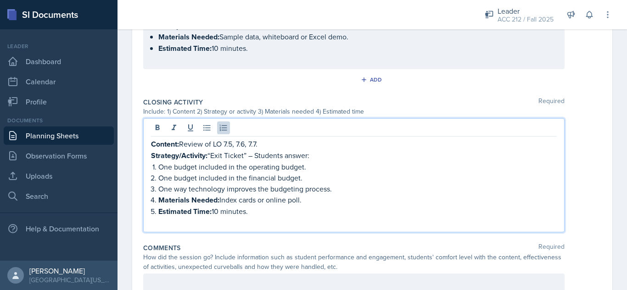
scroll to position [805, 0]
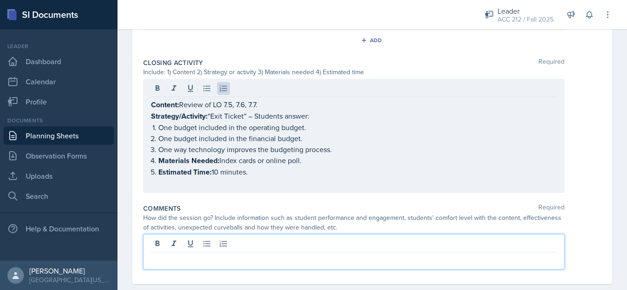
click at [250, 242] on div at bounding box center [353, 251] width 421 height 35
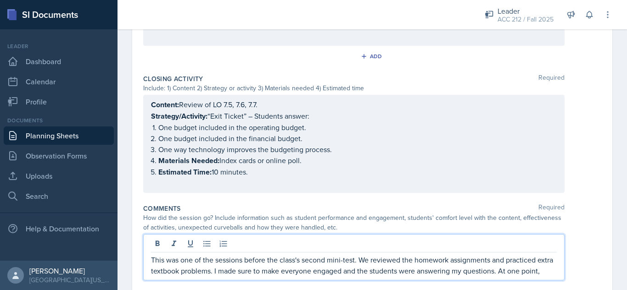
scroll to position [827, 0]
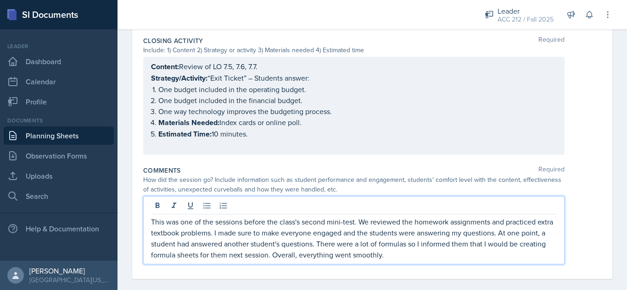
click at [574, 196] on div "This was one of the sessions before the class's second mini-test. We reviewed t…" at bounding box center [372, 230] width 458 height 68
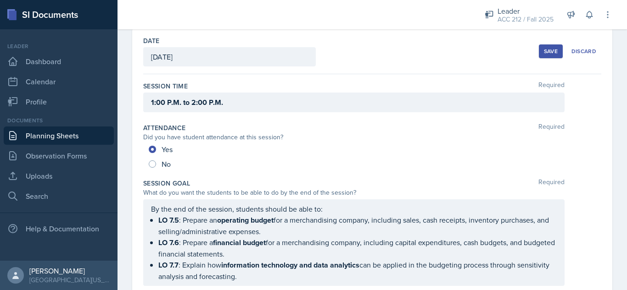
scroll to position [0, 0]
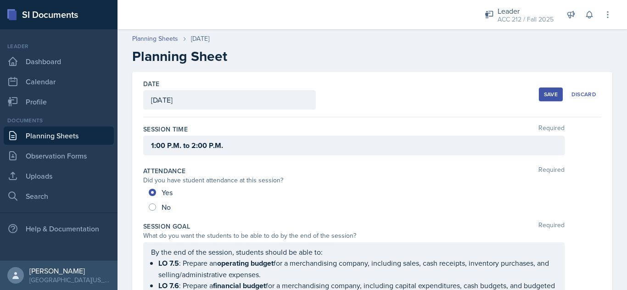
click at [545, 98] on button "Save" at bounding box center [551, 95] width 24 height 14
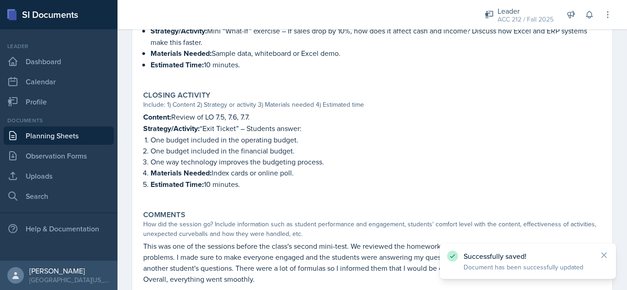
scroll to position [739, 0]
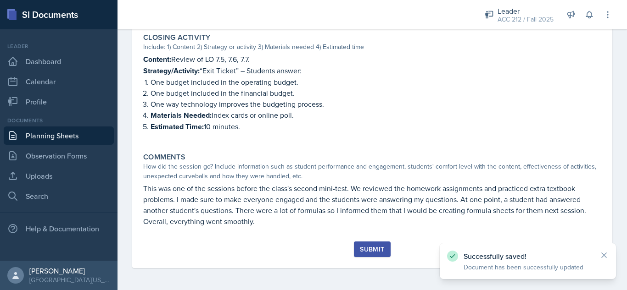
click at [379, 249] on div "Submit" at bounding box center [372, 249] width 24 height 7
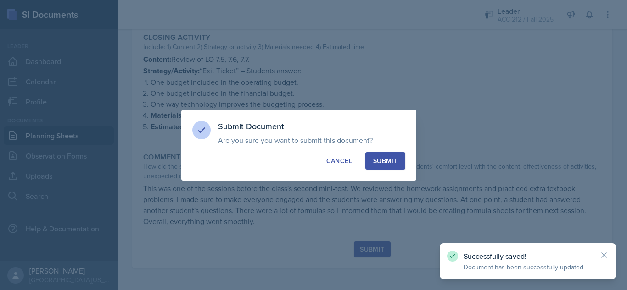
click at [379, 159] on div "Submit" at bounding box center [385, 160] width 24 height 9
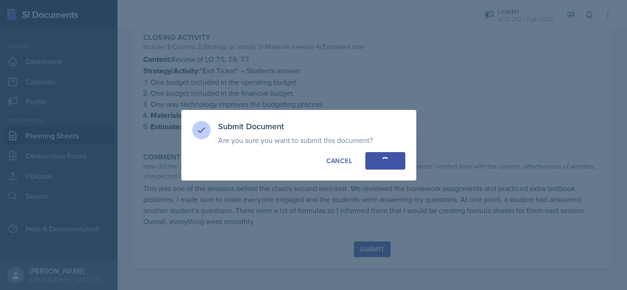
radio input "true"
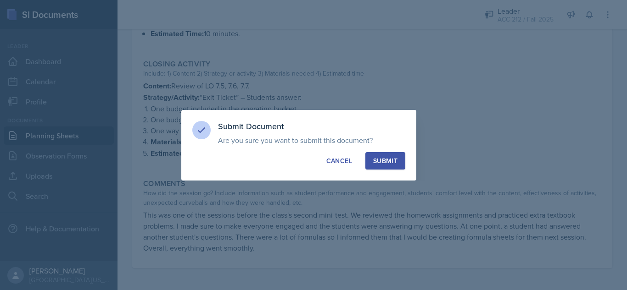
scroll to position [712, 0]
